Goal: Navigation & Orientation: Find specific page/section

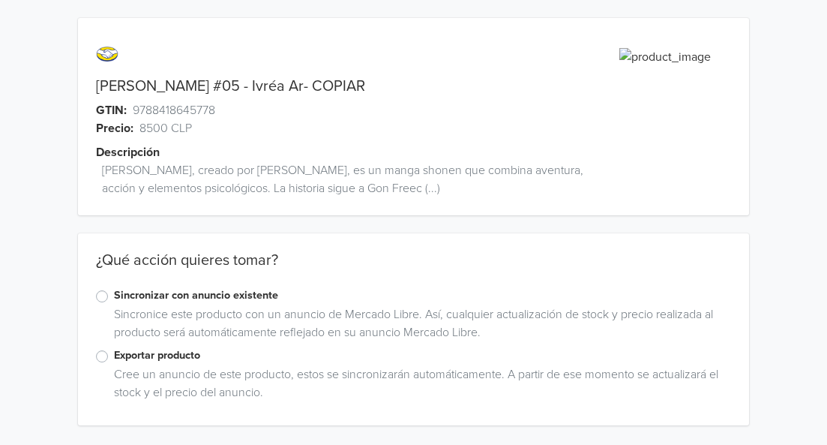
click at [52, 259] on div "Hunter X Hunter #05 - Ivréa Ar- COPIAR GTIN: 9788418645778 Precio: 8500 CLP Des…" at bounding box center [413, 221] width 805 height 443
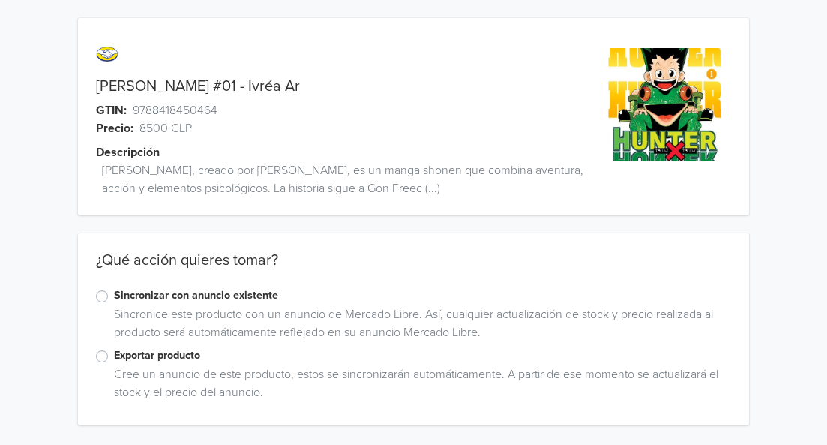
click at [52, 231] on div "[PERSON_NAME] #01 - Ivréa Ar GTIN: 9788418450464 Precio: 8500 CLP Descripción […" at bounding box center [413, 221] width 805 height 443
